Goal: Check status: Check status

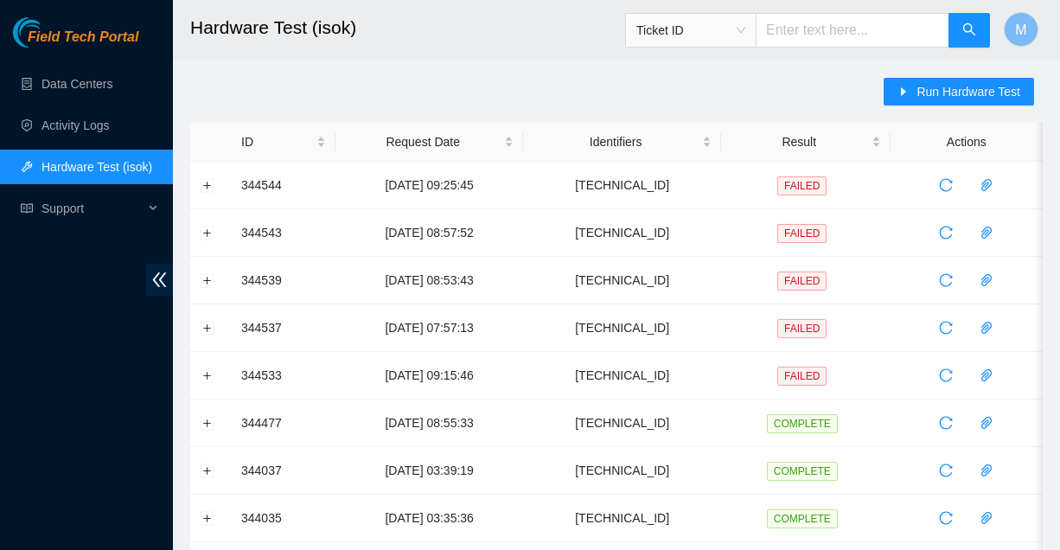
scroll to position [51, 0]
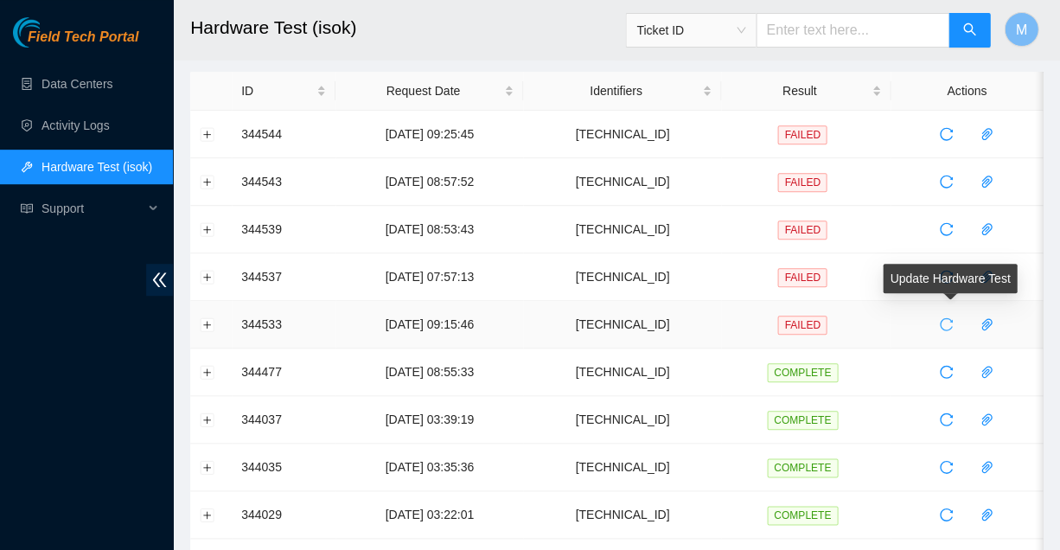
click at [942, 321] on icon "reload" at bounding box center [946, 324] width 14 height 14
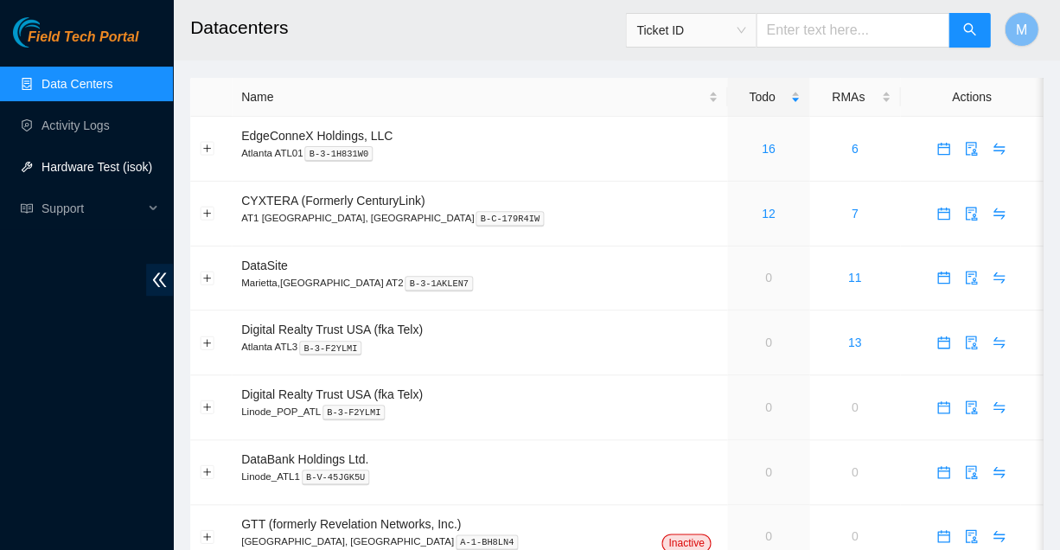
click at [66, 166] on link "Hardware Test (isok)" at bounding box center [96, 167] width 111 height 14
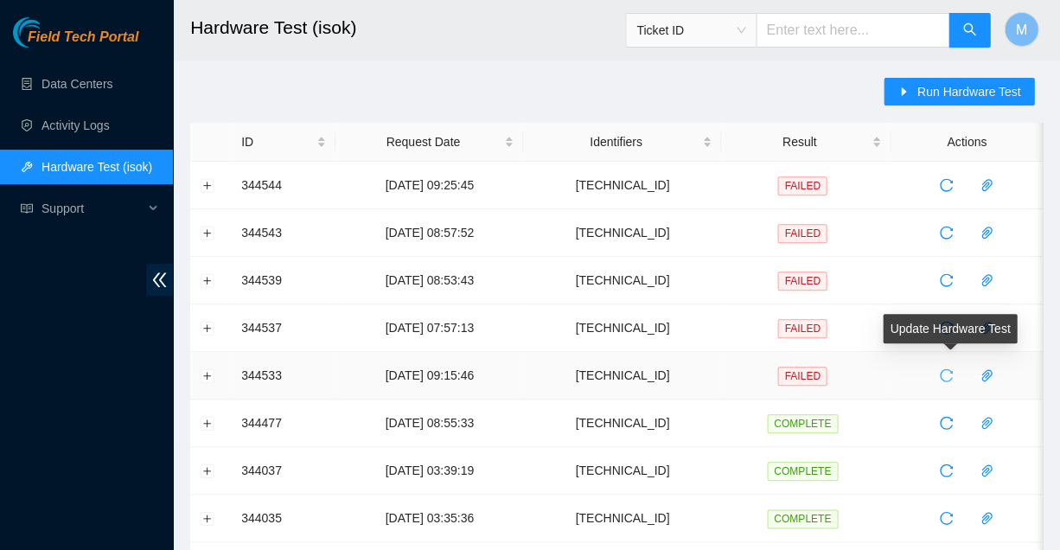
click at [941, 370] on icon "reload" at bounding box center [946, 375] width 14 height 14
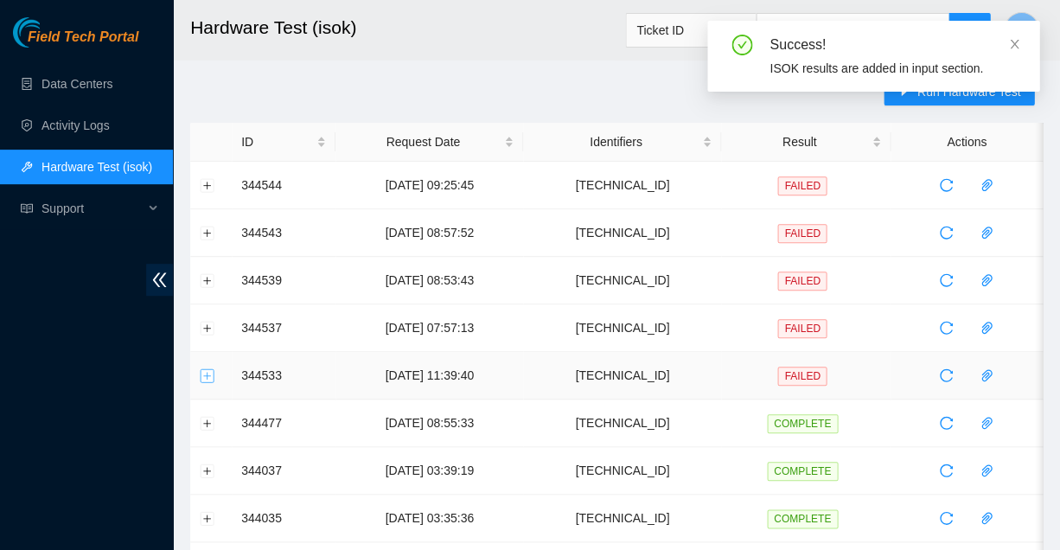
click at [206, 369] on button "Expand row" at bounding box center [208, 375] width 14 height 14
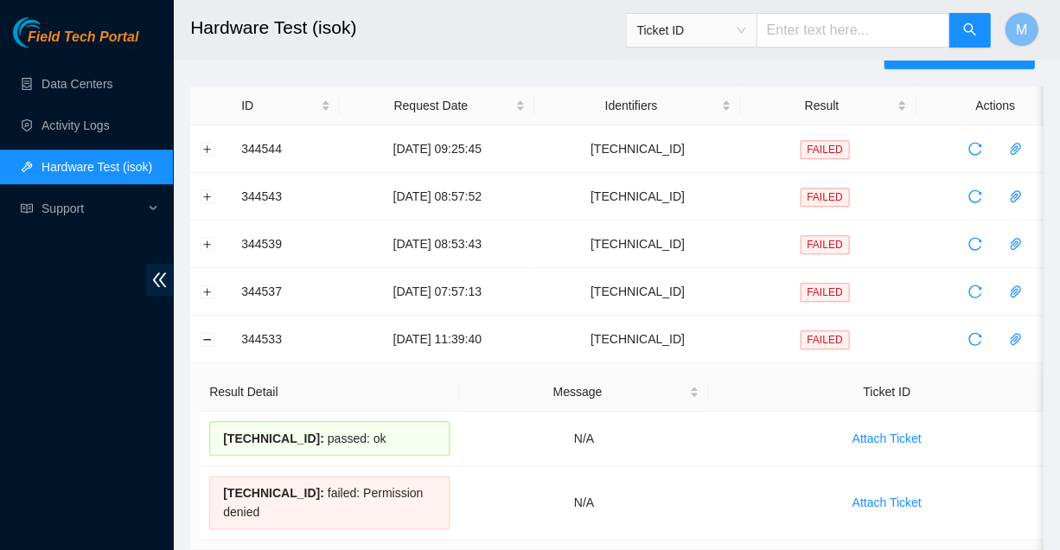
scroll to position [48, 0]
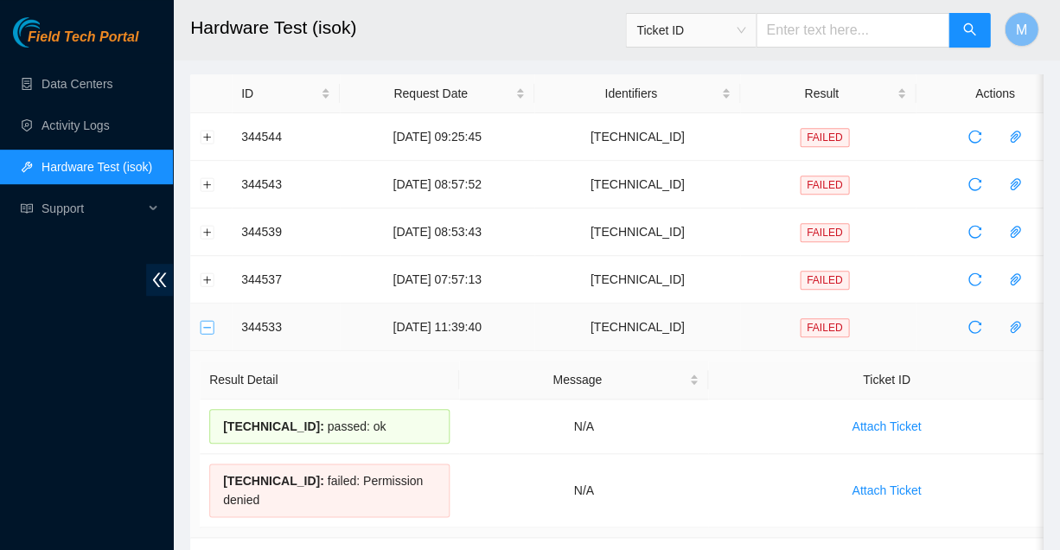
click at [207, 323] on button "Collapse row" at bounding box center [208, 327] width 14 height 14
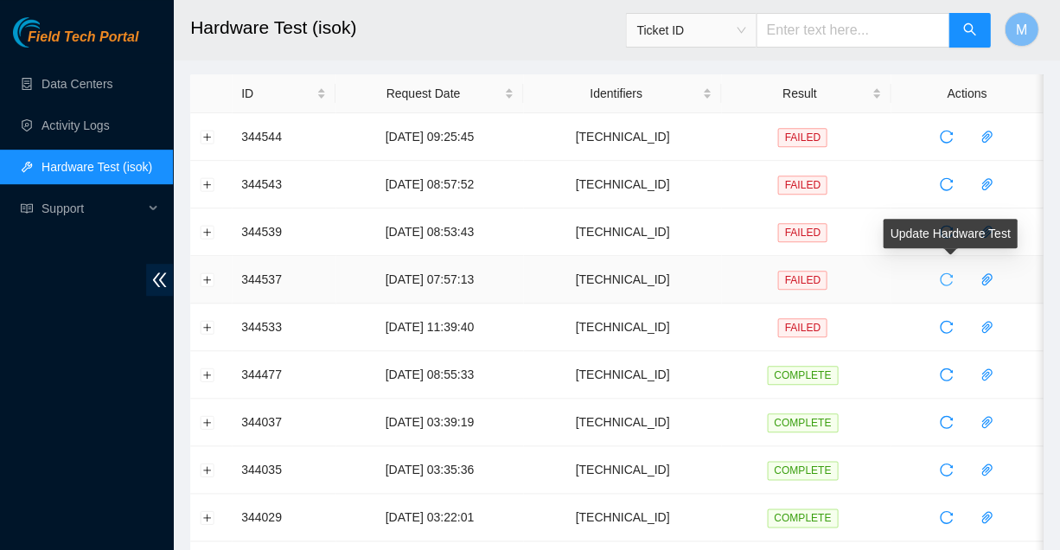
click at [942, 272] on icon "reload" at bounding box center [946, 279] width 14 height 14
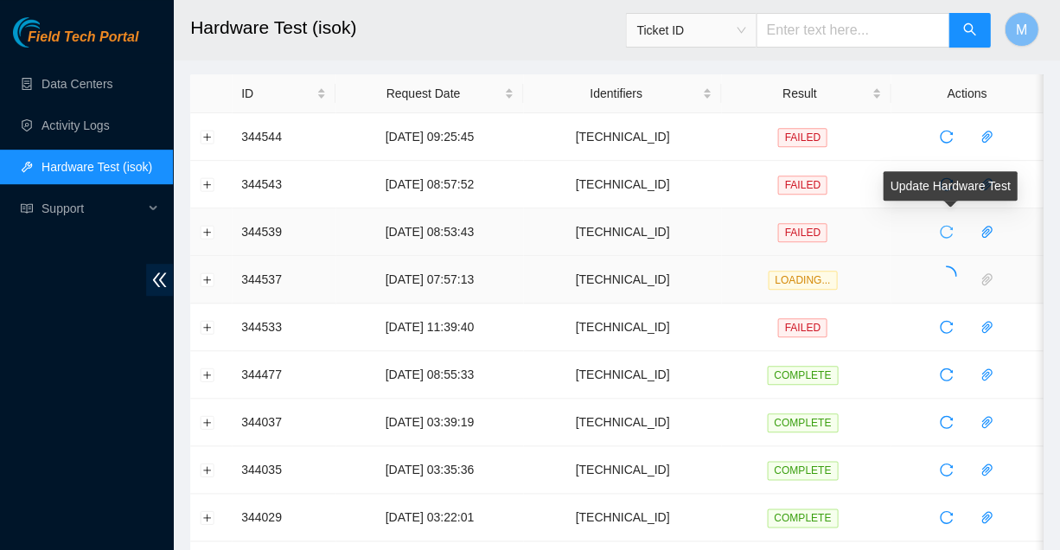
click at [942, 228] on icon "reload" at bounding box center [946, 232] width 14 height 14
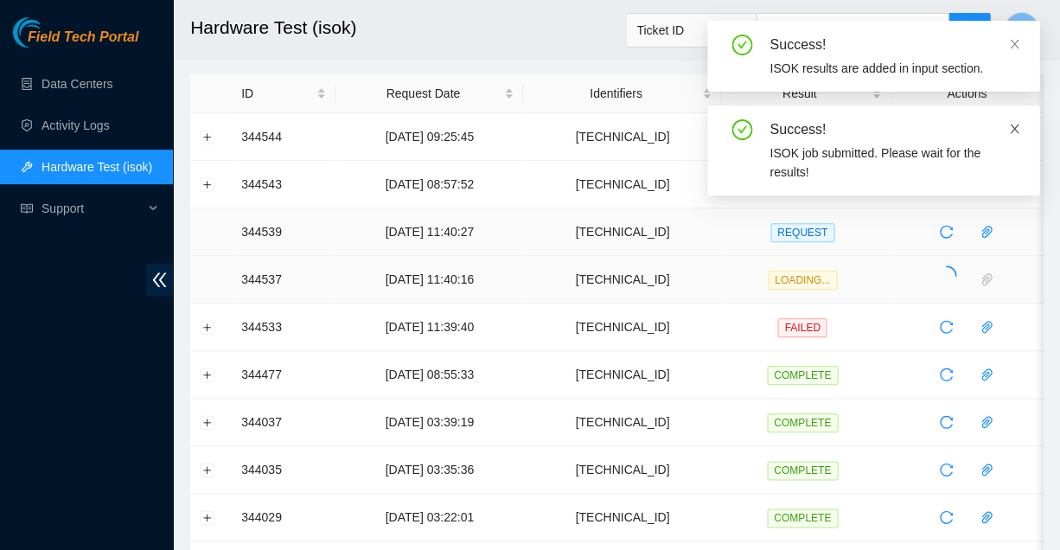
click at [1014, 122] on td at bounding box center [967, 137] width 152 height 48
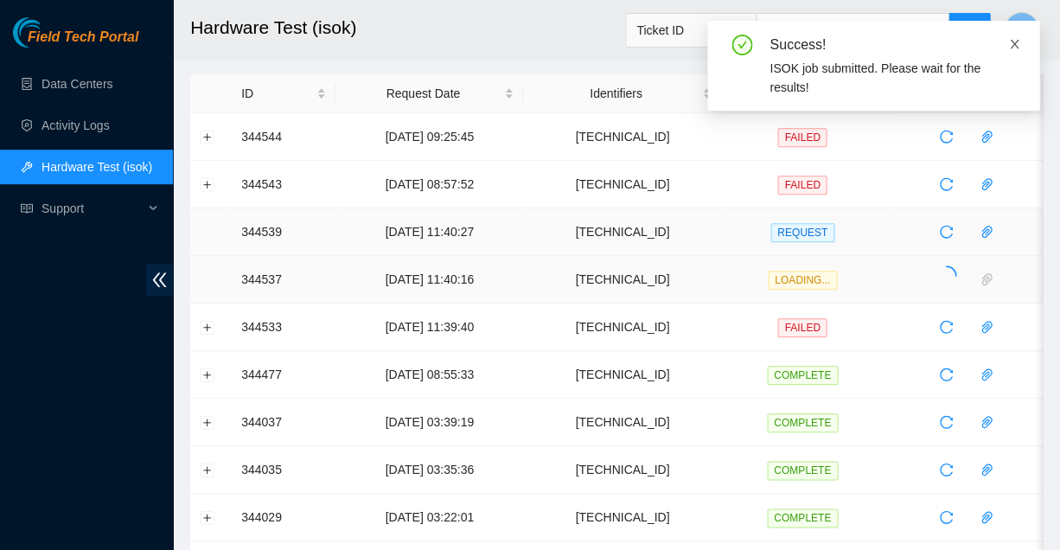
click at [1018, 39] on icon "close" at bounding box center [1014, 44] width 12 height 12
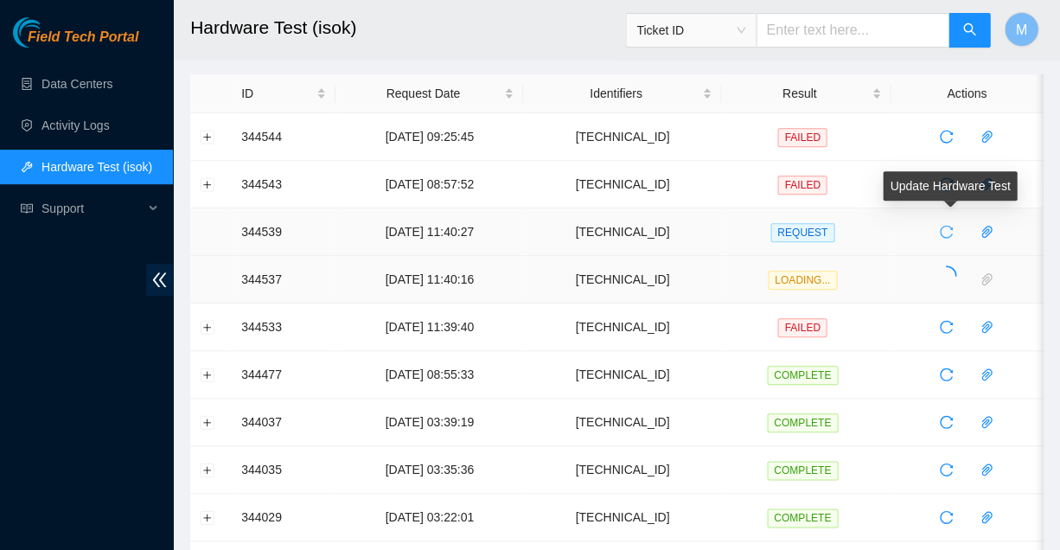
click at [942, 227] on icon "reload" at bounding box center [946, 232] width 14 height 14
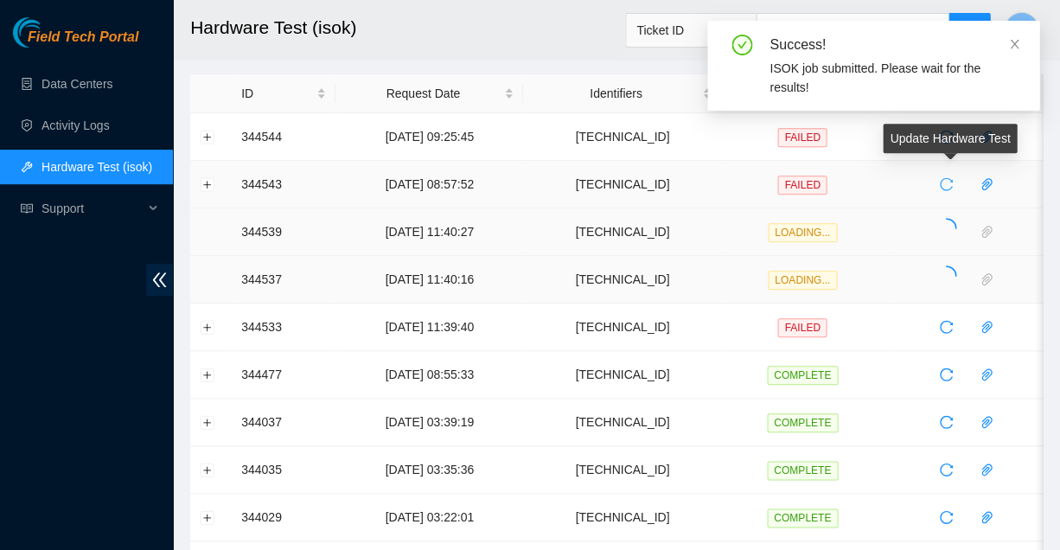
click at [942, 182] on icon "reload" at bounding box center [946, 184] width 14 height 14
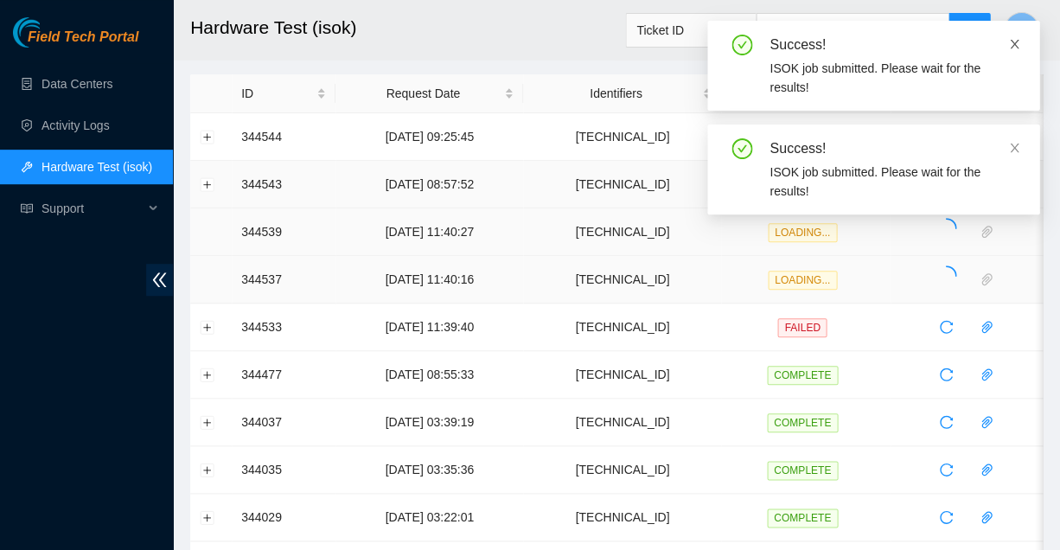
click at [1014, 39] on icon "close" at bounding box center [1014, 44] width 12 height 12
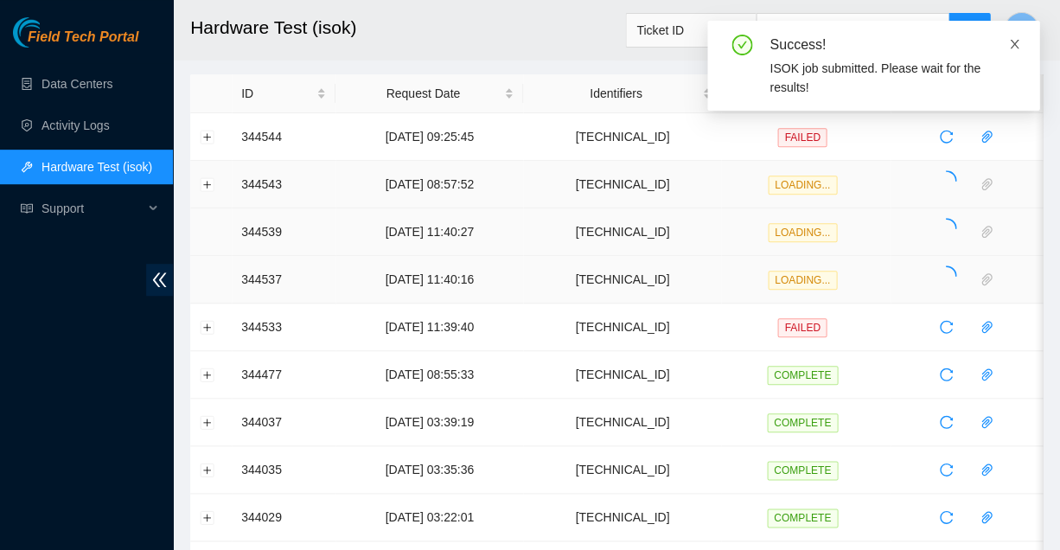
click at [1013, 40] on icon "close" at bounding box center [1014, 44] width 12 height 12
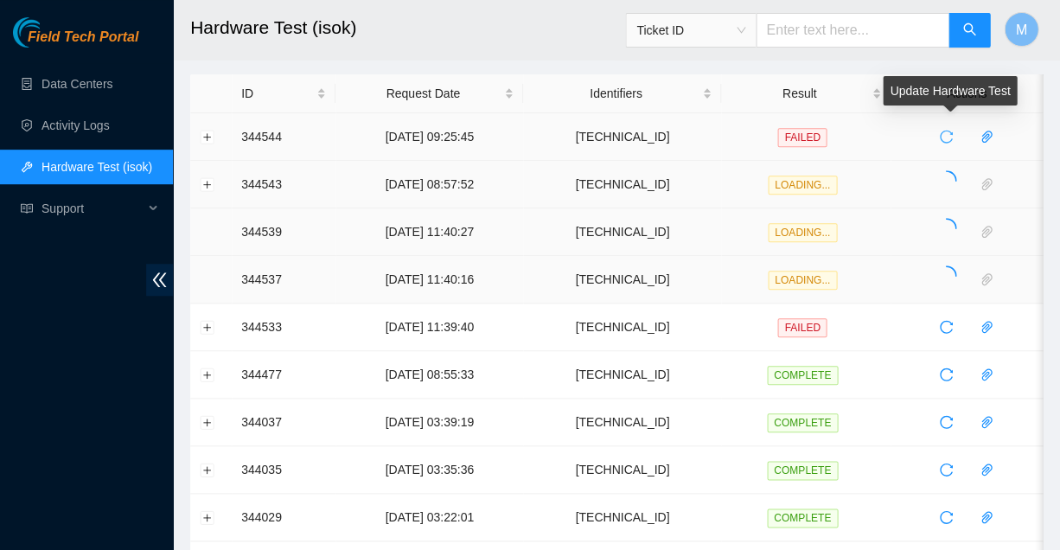
click at [939, 135] on icon "reload" at bounding box center [946, 137] width 14 height 14
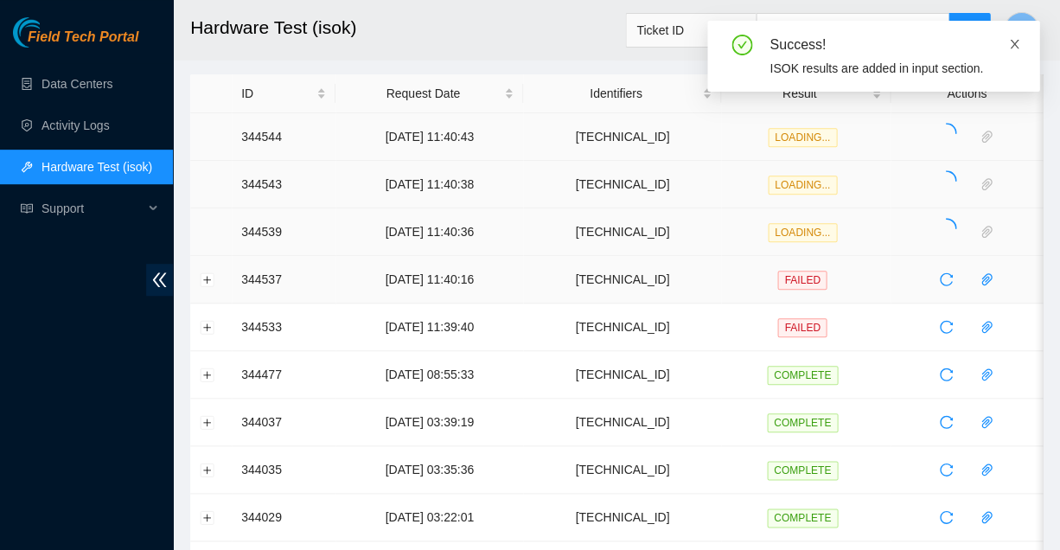
click at [1014, 40] on icon "close" at bounding box center [1014, 44] width 12 height 12
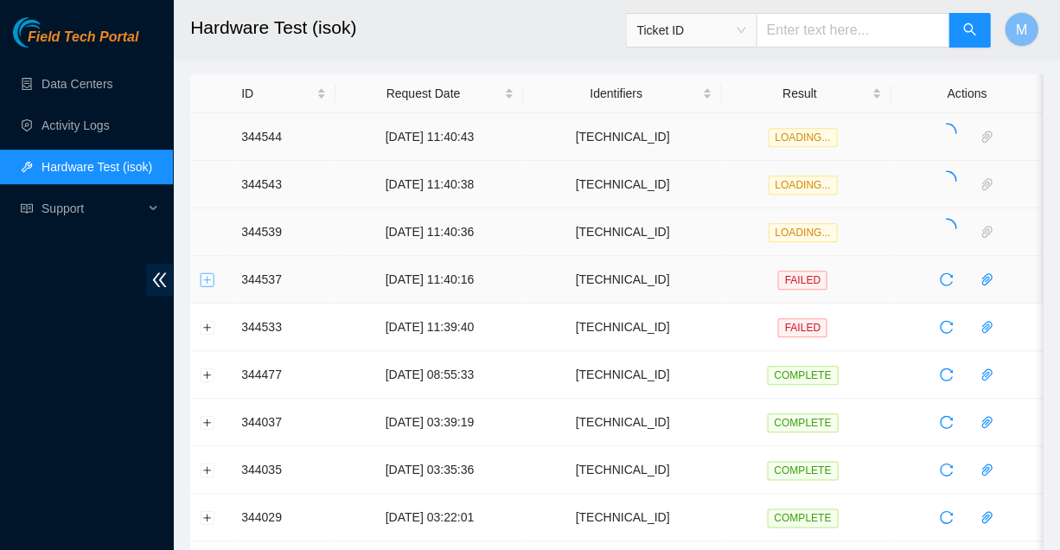
click at [207, 275] on button "Expand row" at bounding box center [208, 279] width 14 height 14
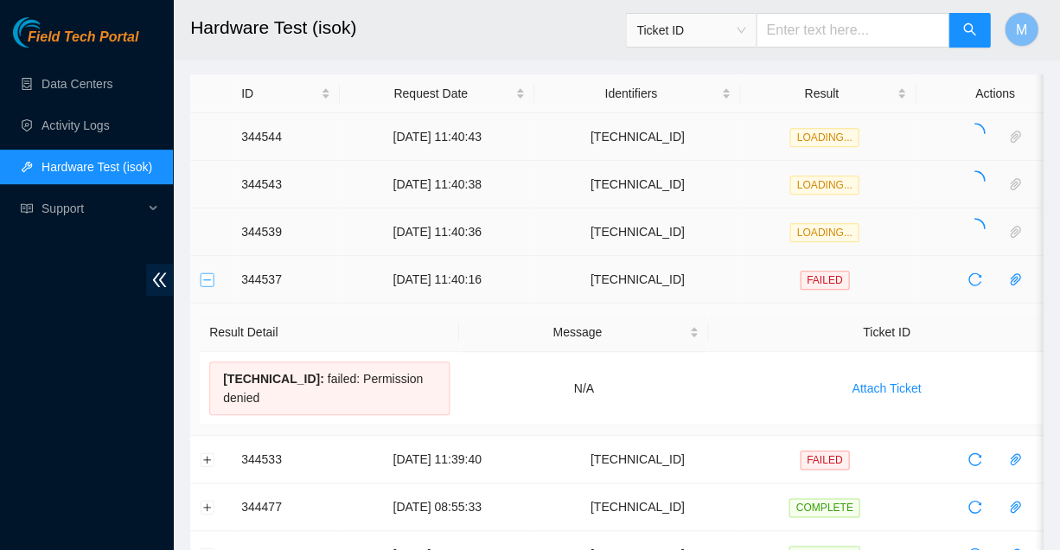
click at [207, 275] on button "Collapse row" at bounding box center [208, 279] width 14 height 14
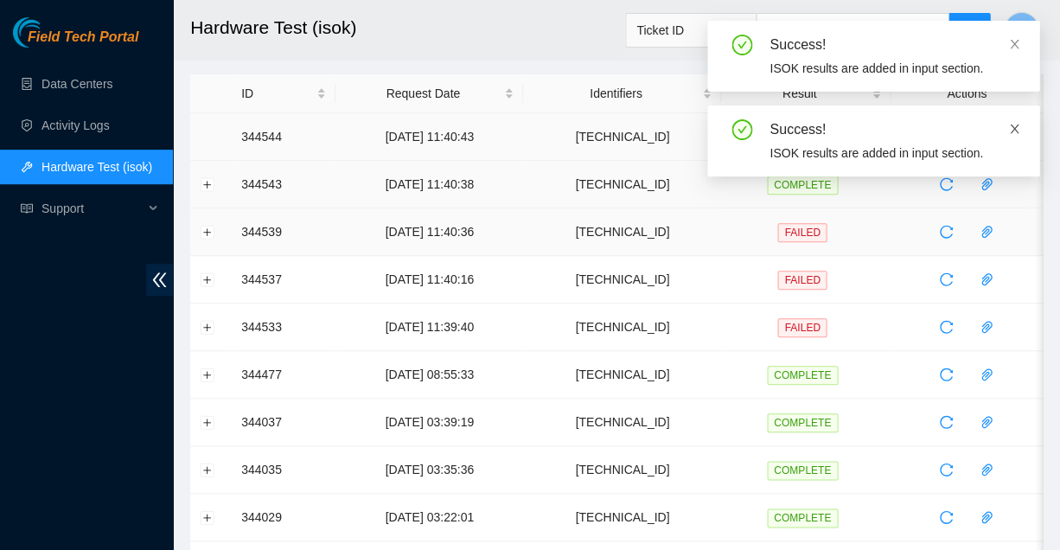
click at [1014, 123] on icon "close" at bounding box center [1014, 129] width 12 height 12
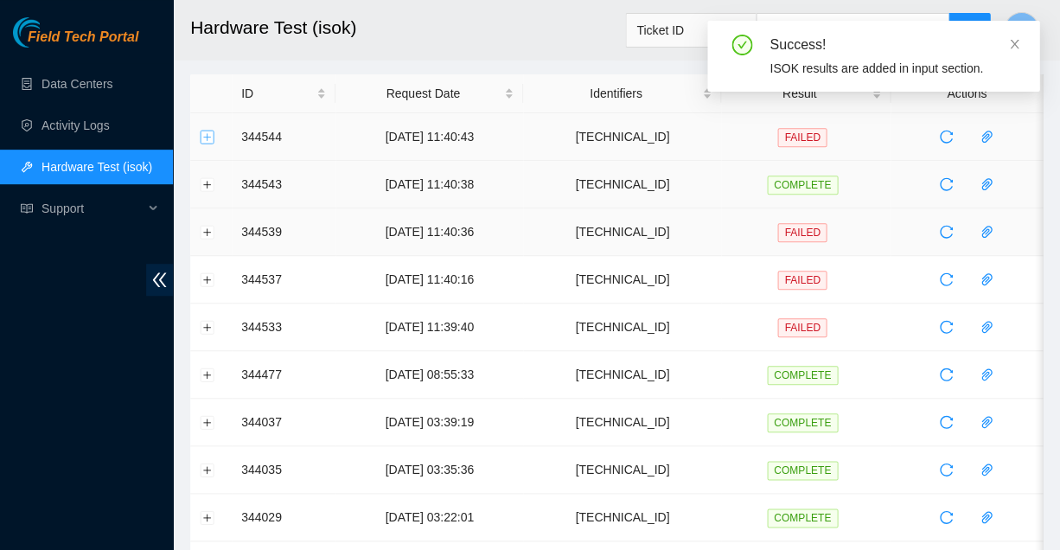
click at [206, 131] on button "Expand row" at bounding box center [208, 137] width 14 height 14
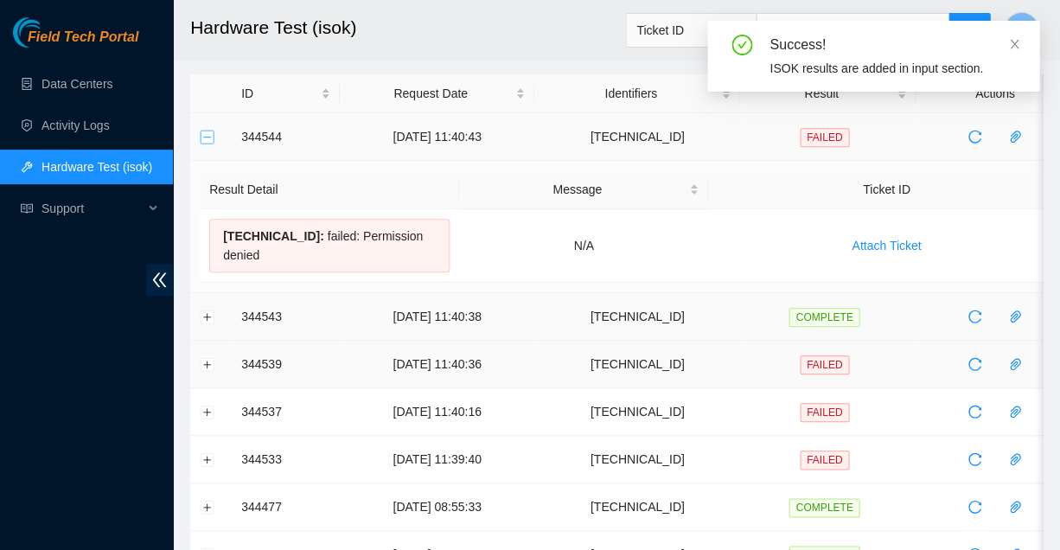
click at [206, 131] on button "Collapse row" at bounding box center [208, 137] width 14 height 14
